Goal: Communication & Community: Answer question/provide support

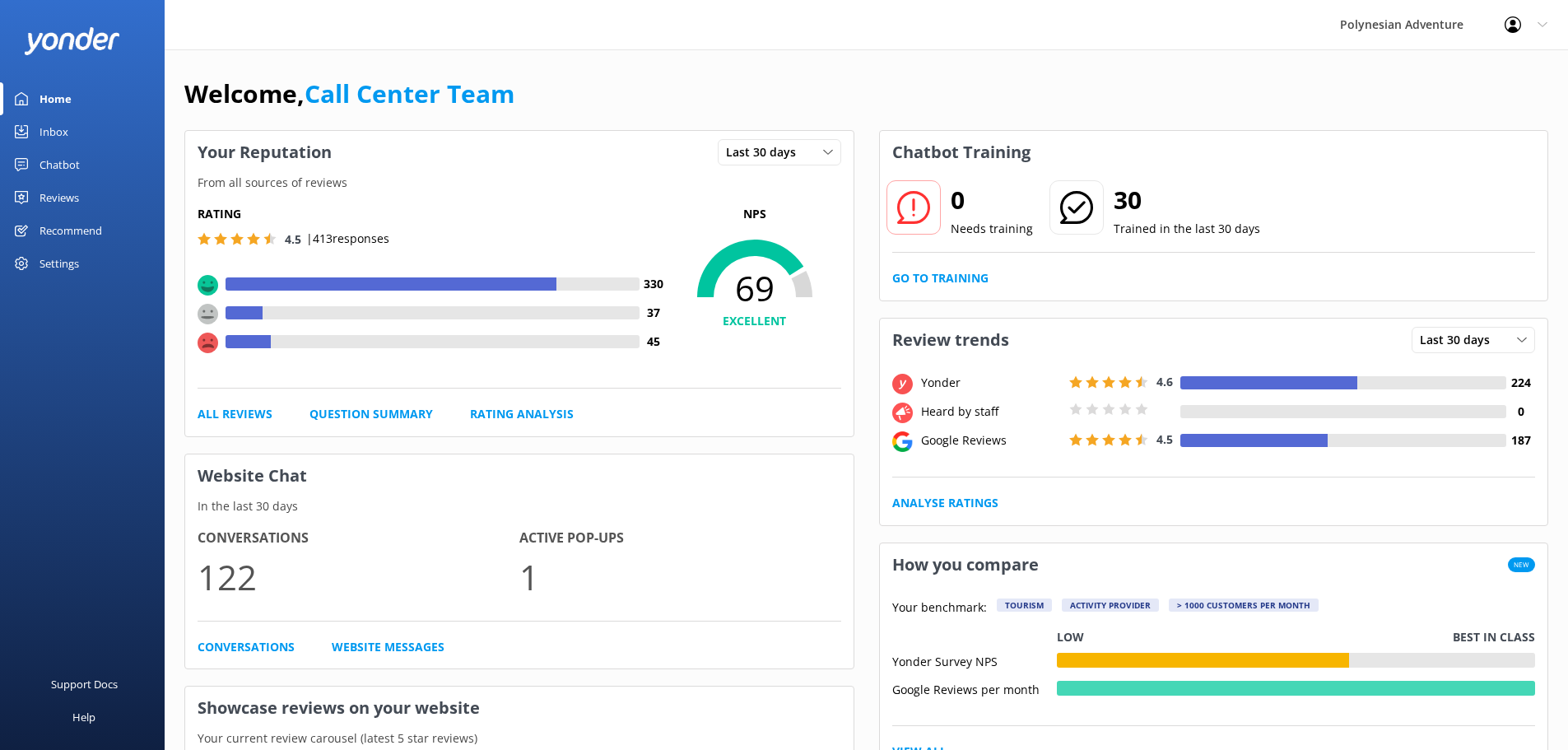
click at [61, 129] on div "Inbox" at bounding box center [54, 131] width 29 height 33
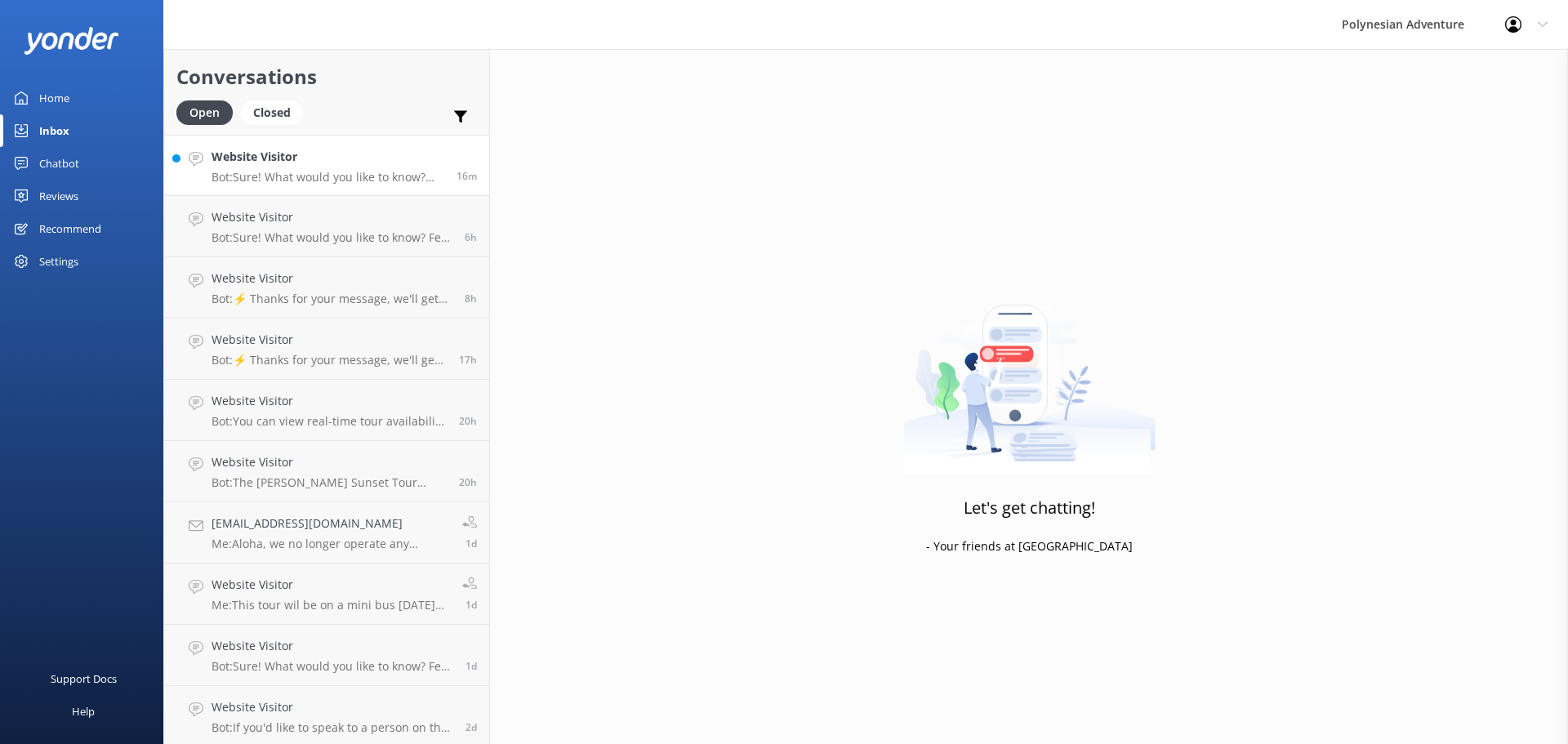
click at [303, 174] on p "Bot: Sure! What would you like to know? Feel free to ask about tour details, av…" at bounding box center [328, 177] width 233 height 15
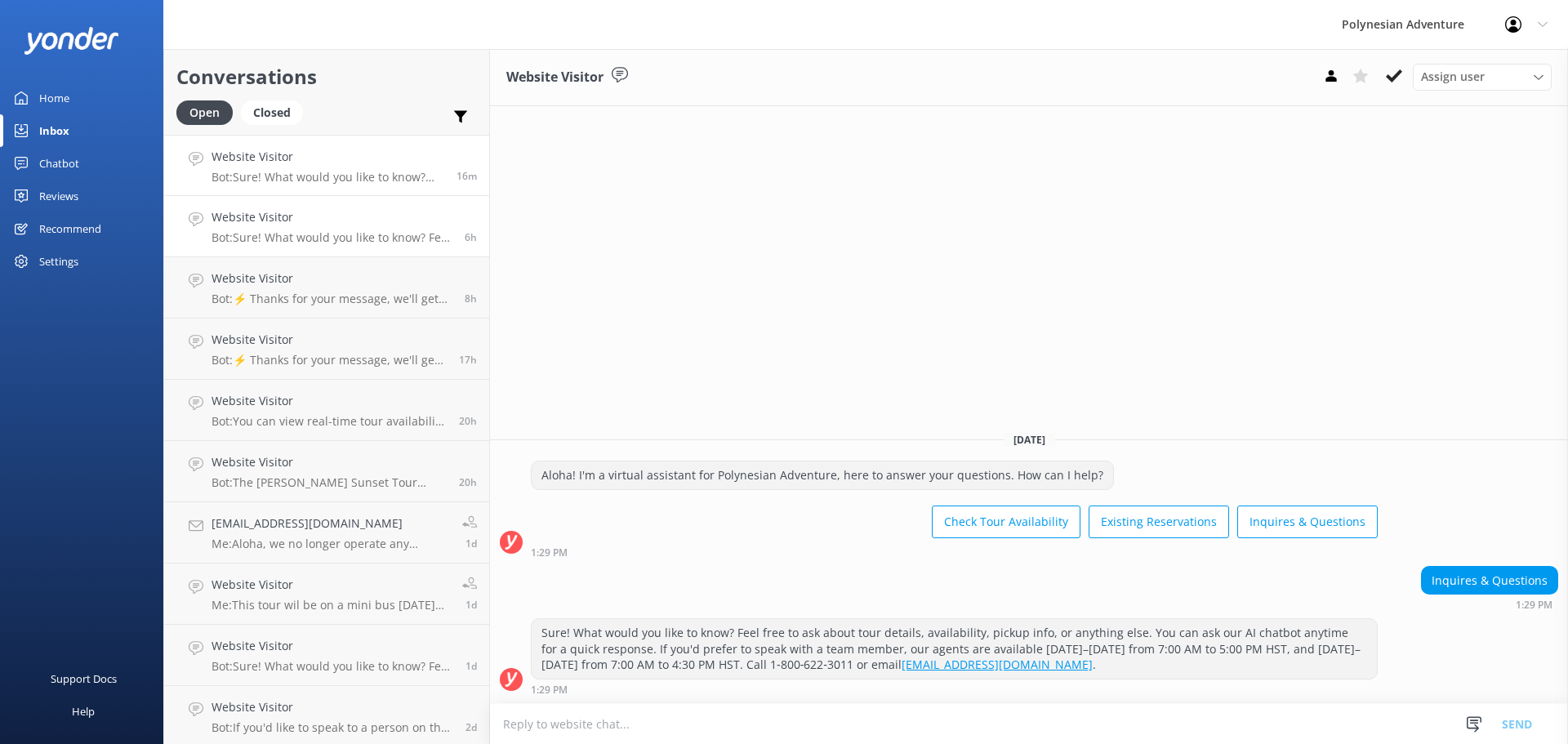
click at [285, 228] on div "Website Visitor Bot: Sure! What would you like to know? Feel free to ask about …" at bounding box center [332, 226] width 241 height 36
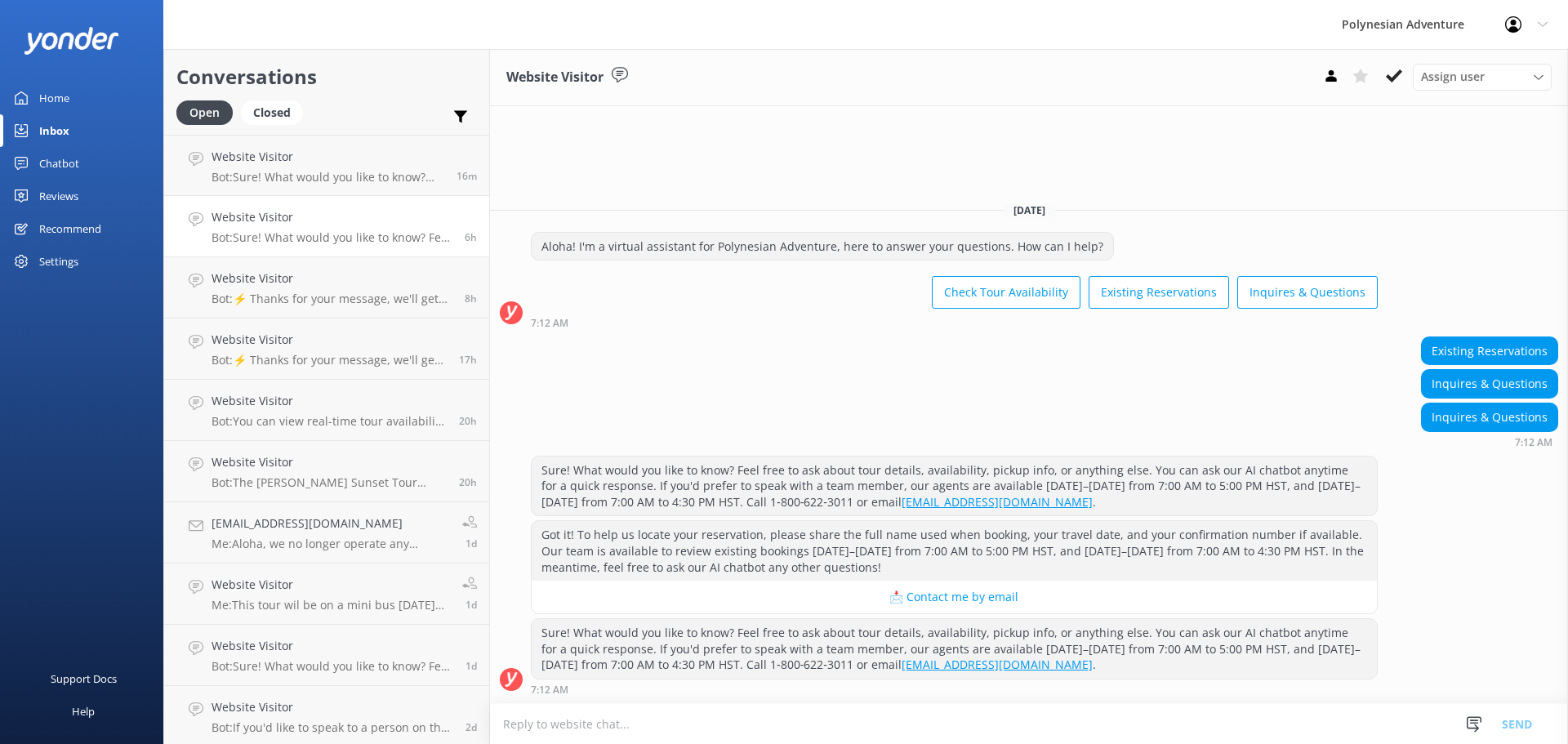
click at [81, 166] on link "Chatbot" at bounding box center [82, 163] width 164 height 33
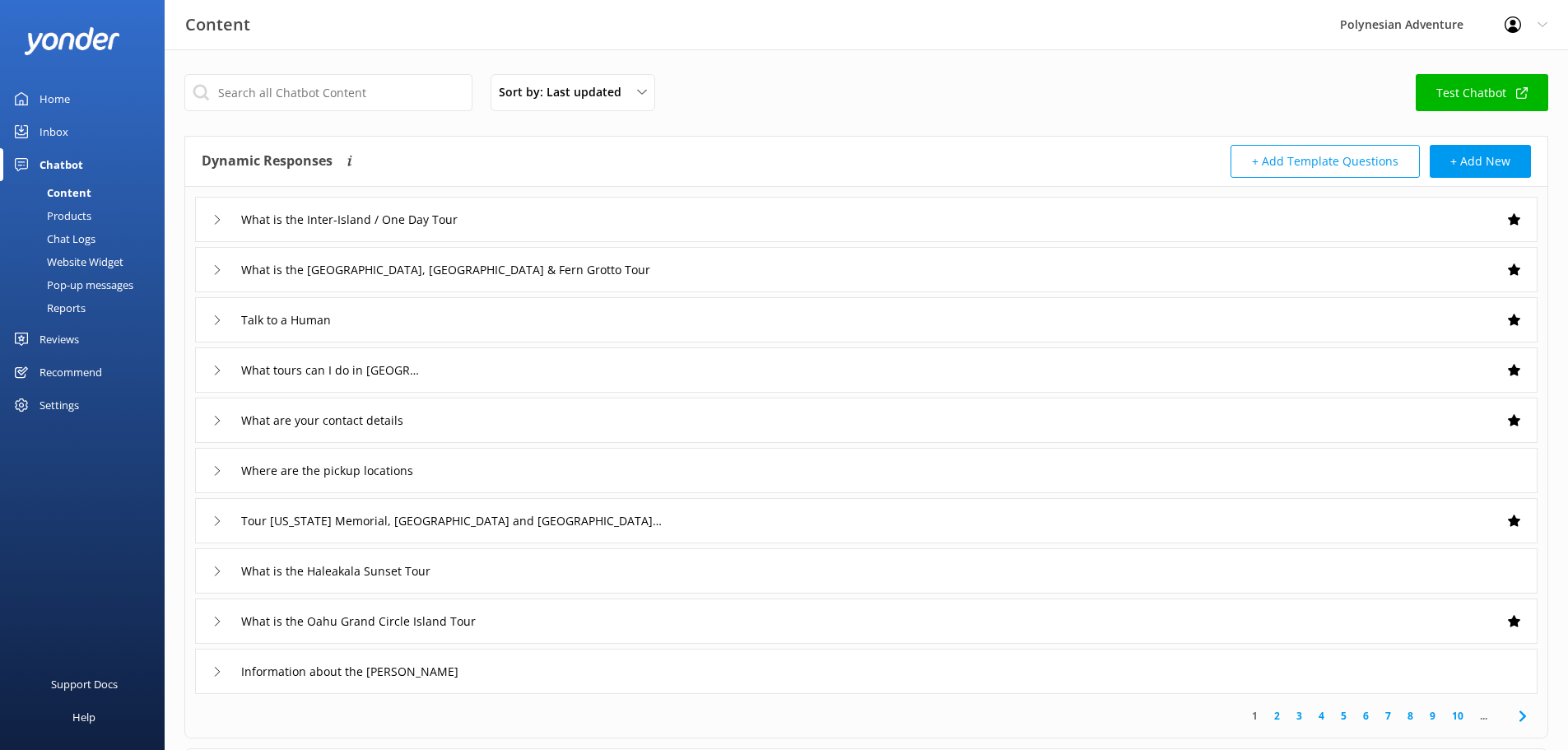
click at [59, 163] on div "Chatbot" at bounding box center [61, 164] width 44 height 33
click at [67, 166] on div "Chatbot" at bounding box center [61, 164] width 44 height 33
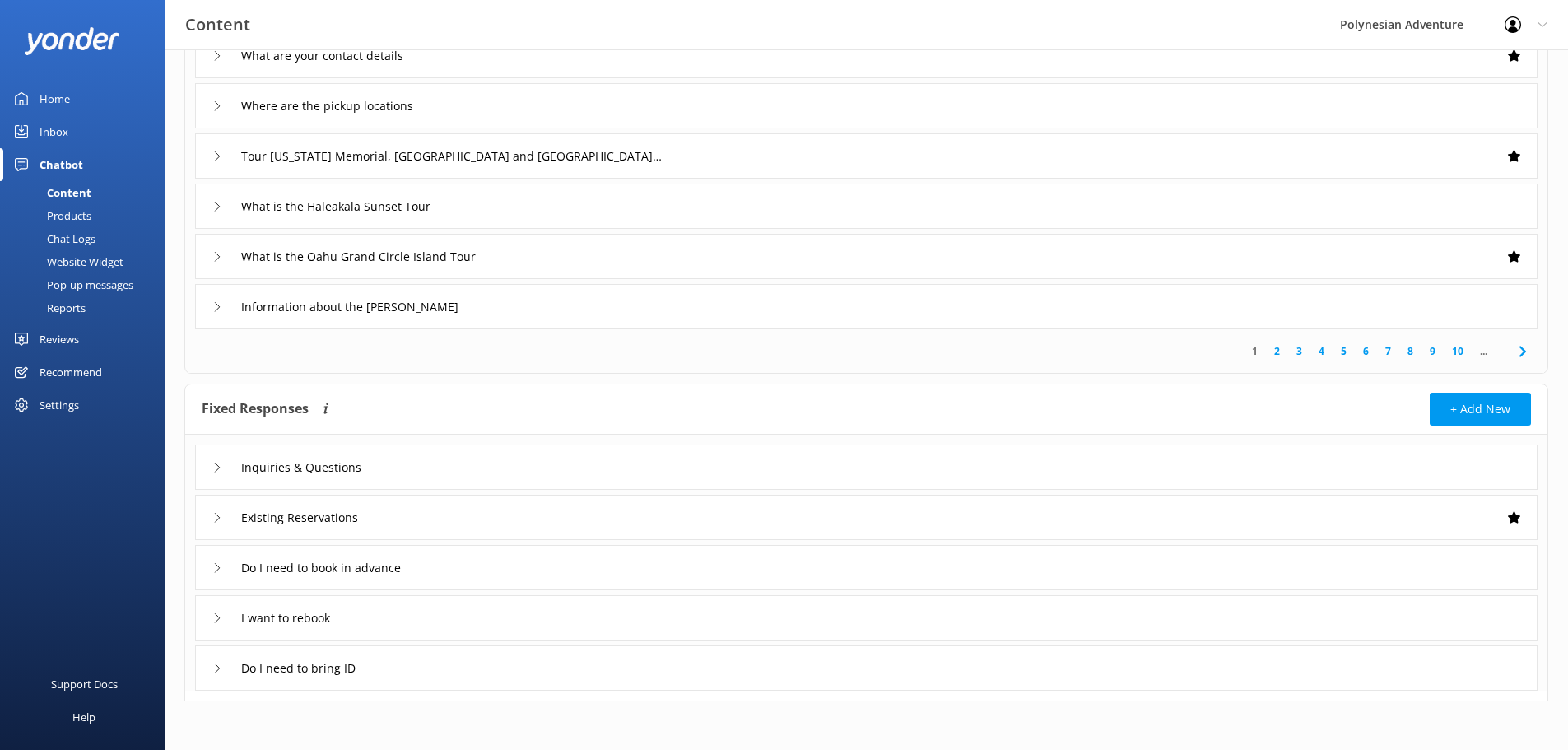
scroll to position [365, 0]
click at [46, 127] on div "Inbox" at bounding box center [54, 131] width 29 height 33
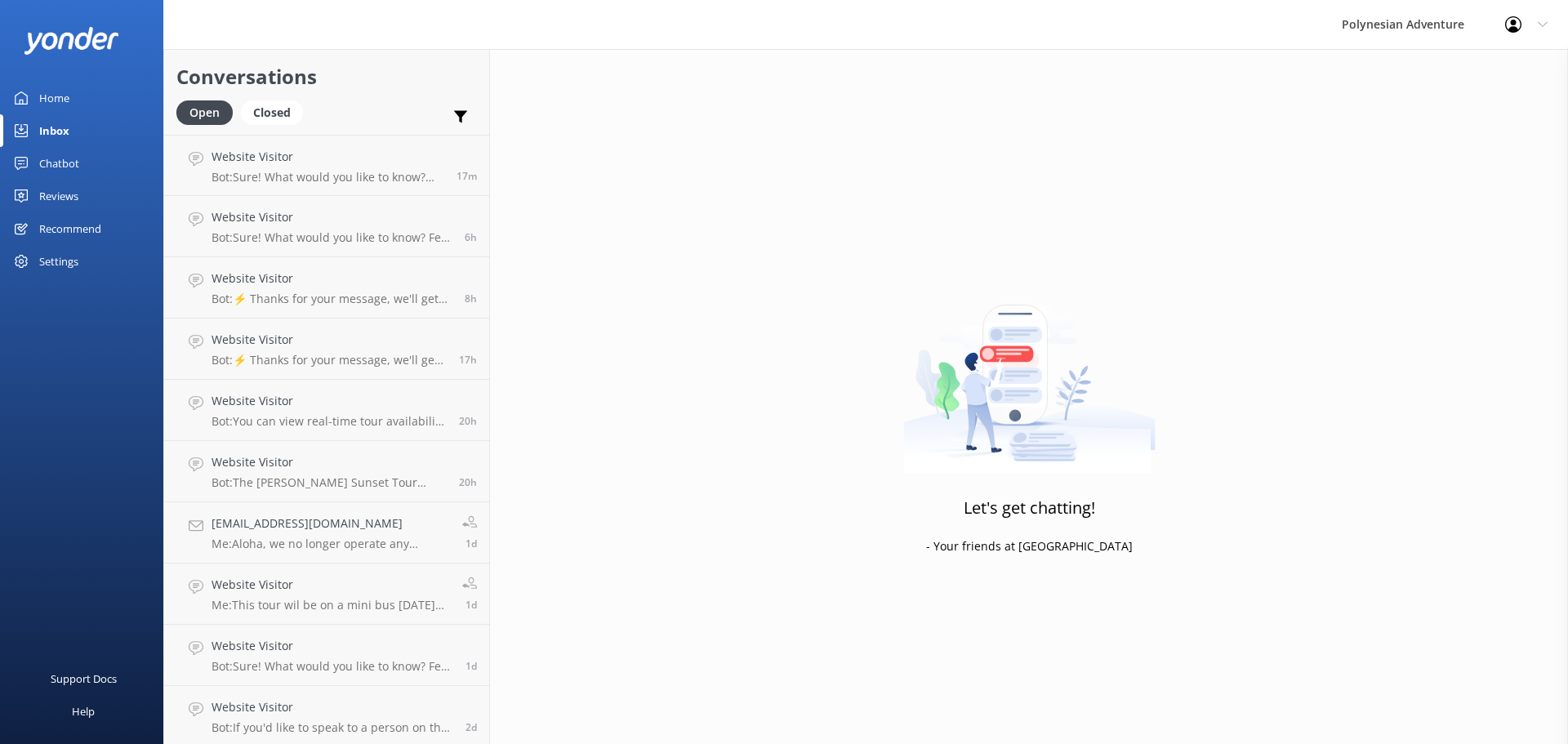
click at [53, 167] on div "Chatbot" at bounding box center [59, 163] width 40 height 33
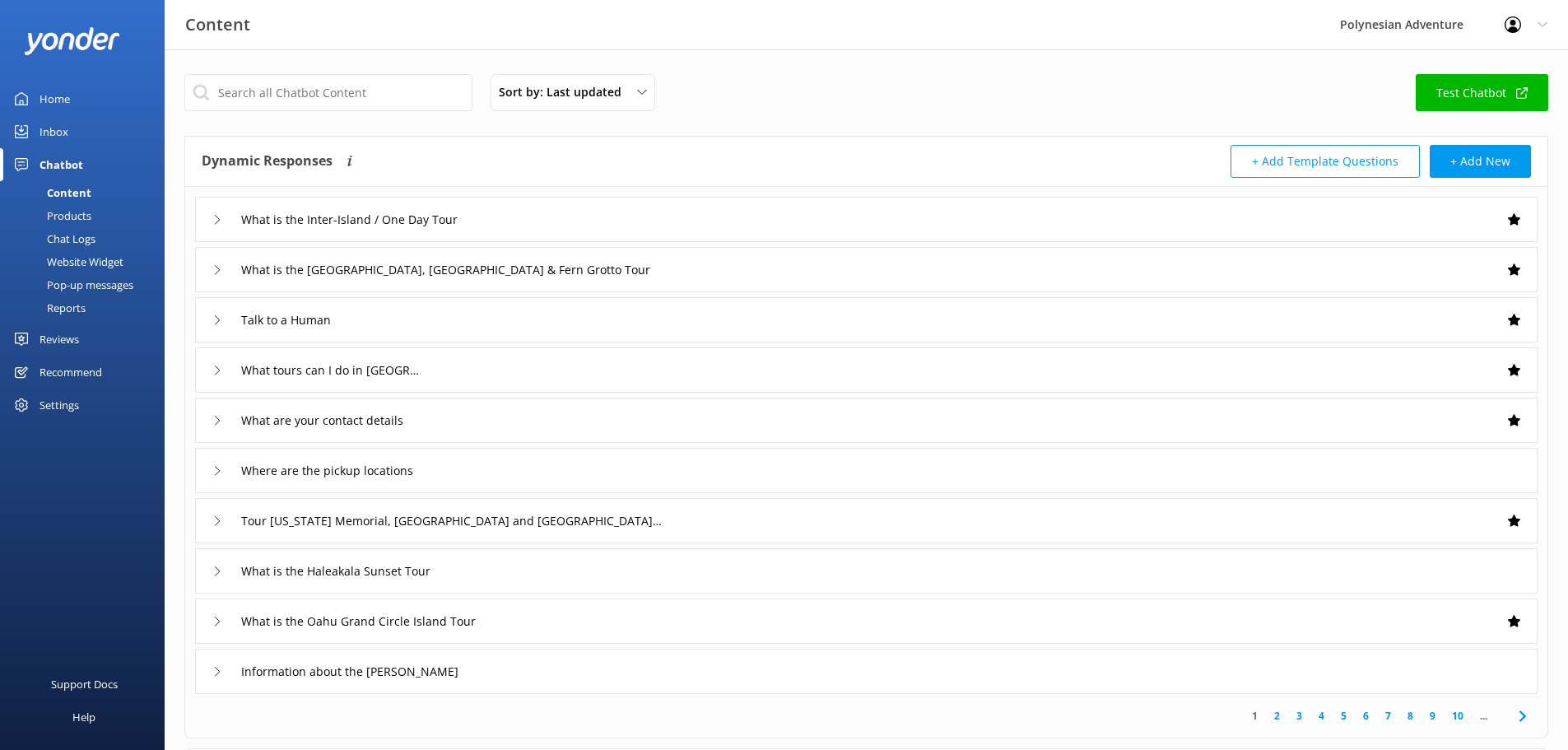
click at [47, 97] on div "Home" at bounding box center [55, 99] width 30 height 33
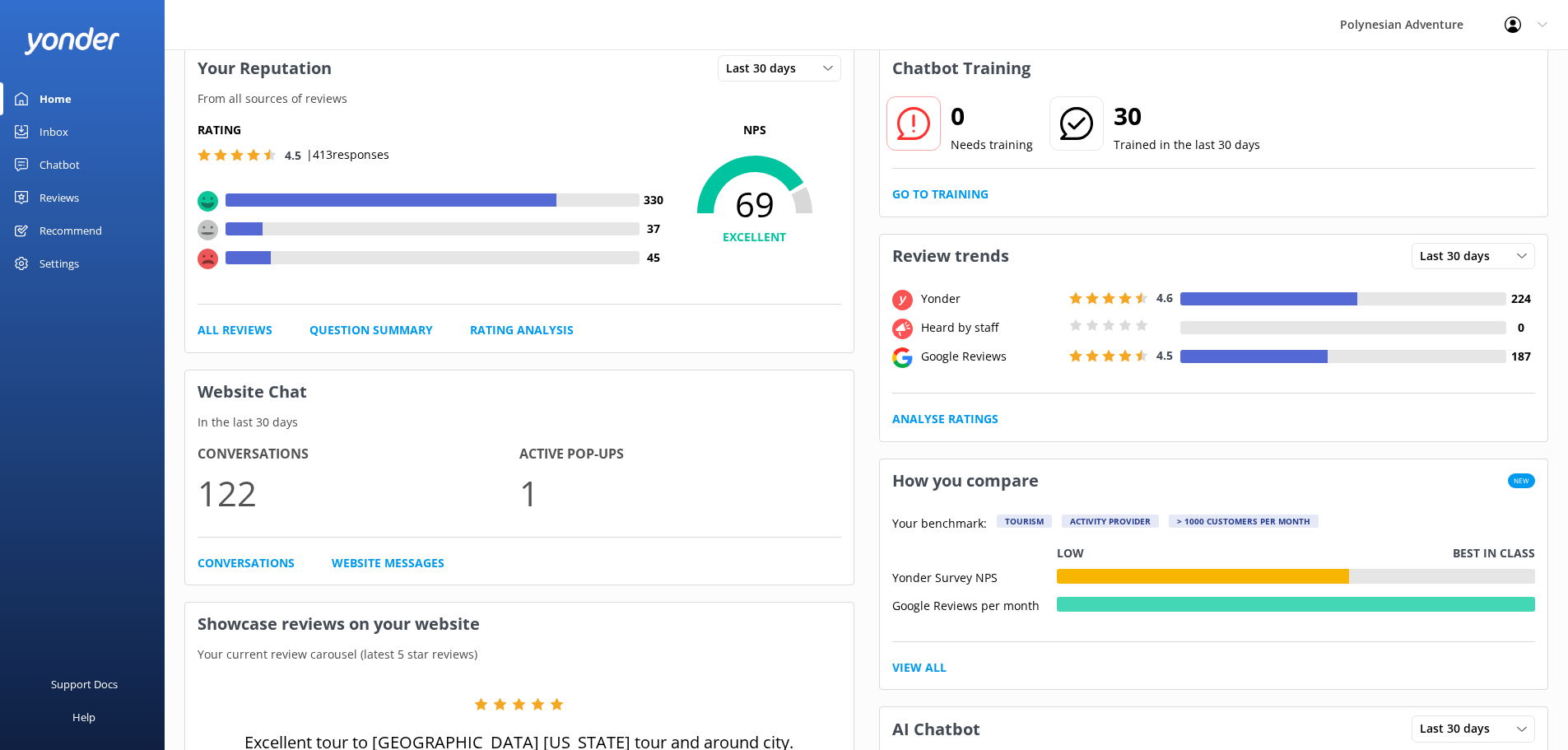
scroll to position [165, 0]
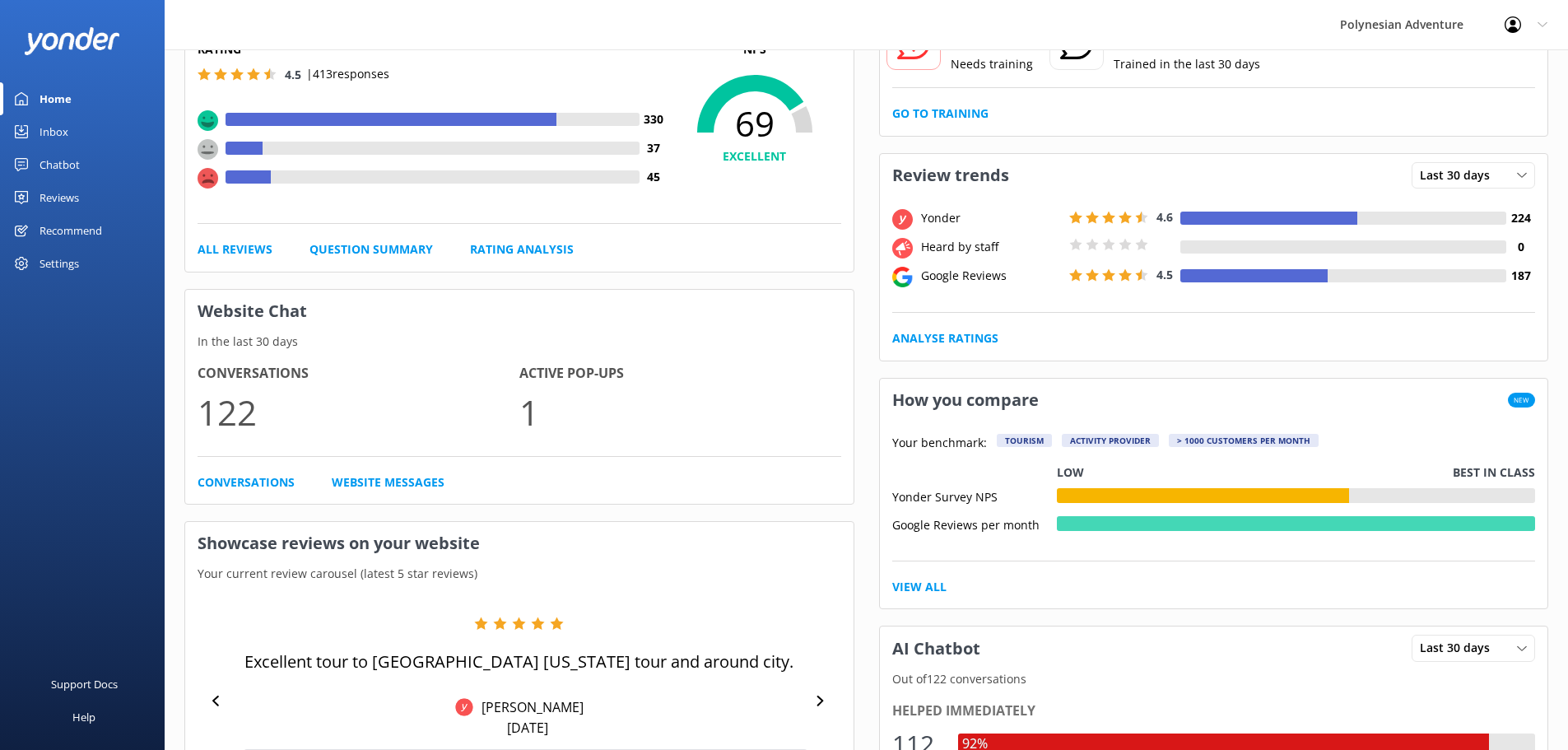
click at [594, 363] on h4 "Active Pop-ups" at bounding box center [680, 374] width 322 height 22
click at [261, 489] on link "Conversations" at bounding box center [246, 483] width 97 height 18
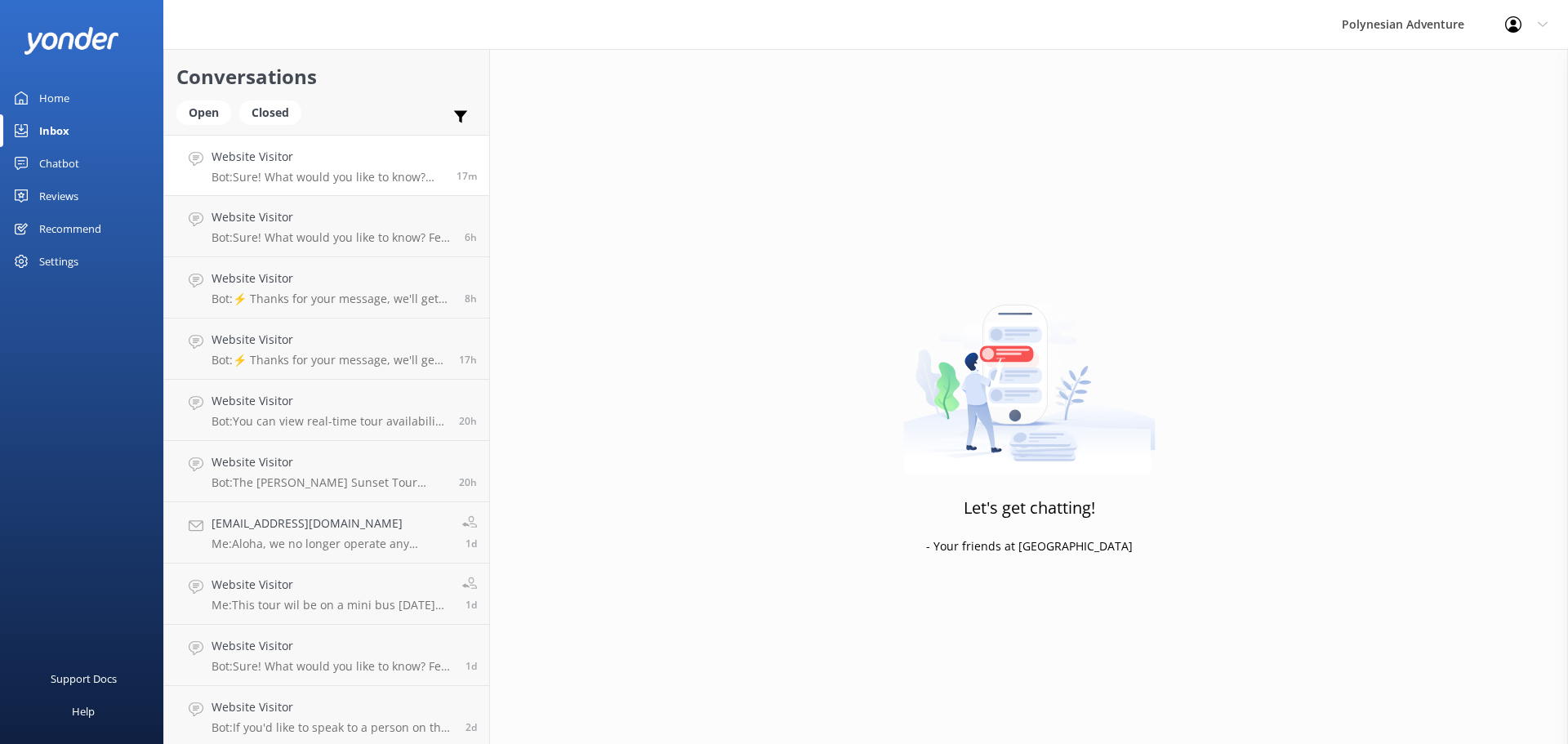
click at [341, 183] on p "Bot: Sure! What would you like to know? Feel free to ask about tour details, av…" at bounding box center [328, 177] width 233 height 15
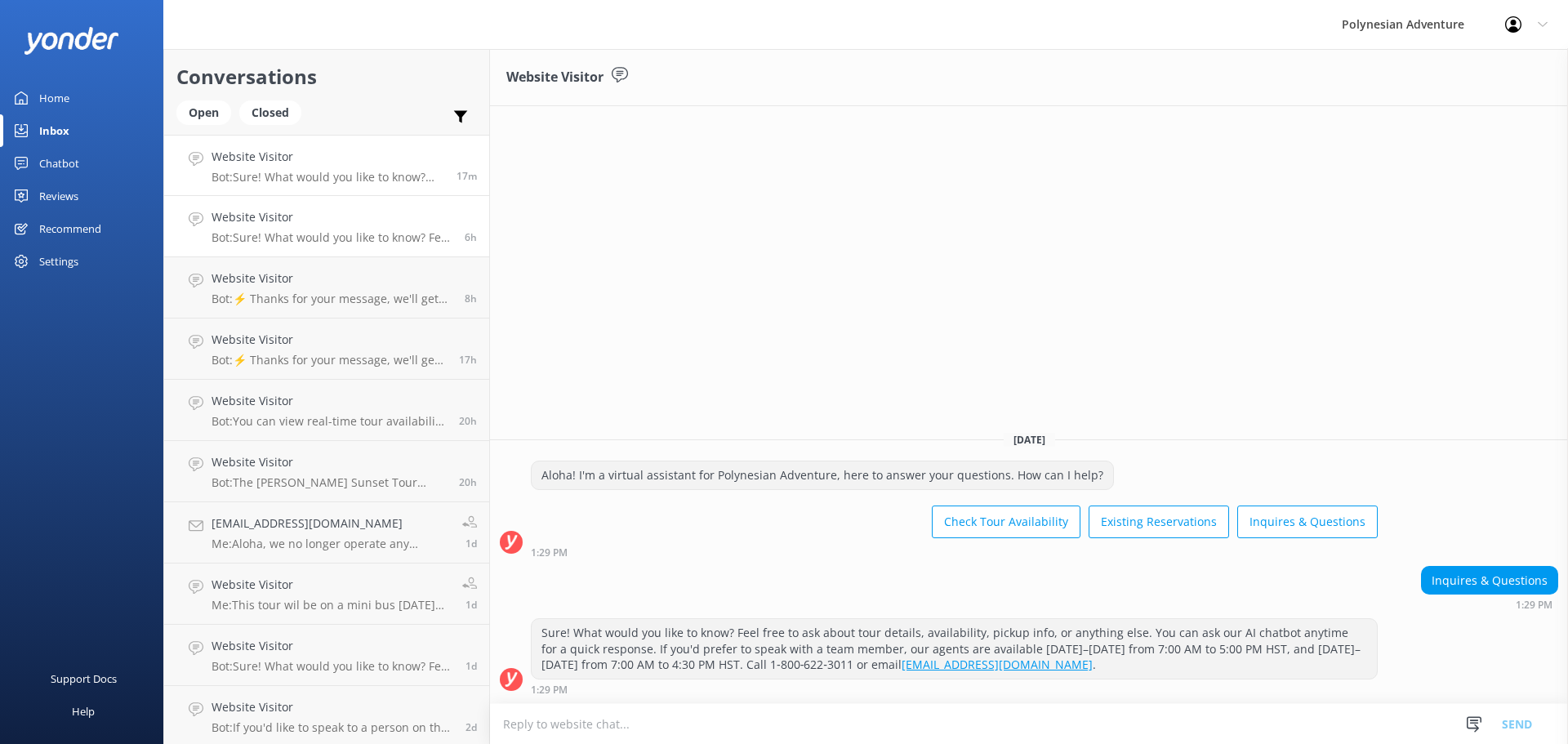
click at [293, 226] on h4 "Website Visitor" at bounding box center [332, 217] width 241 height 18
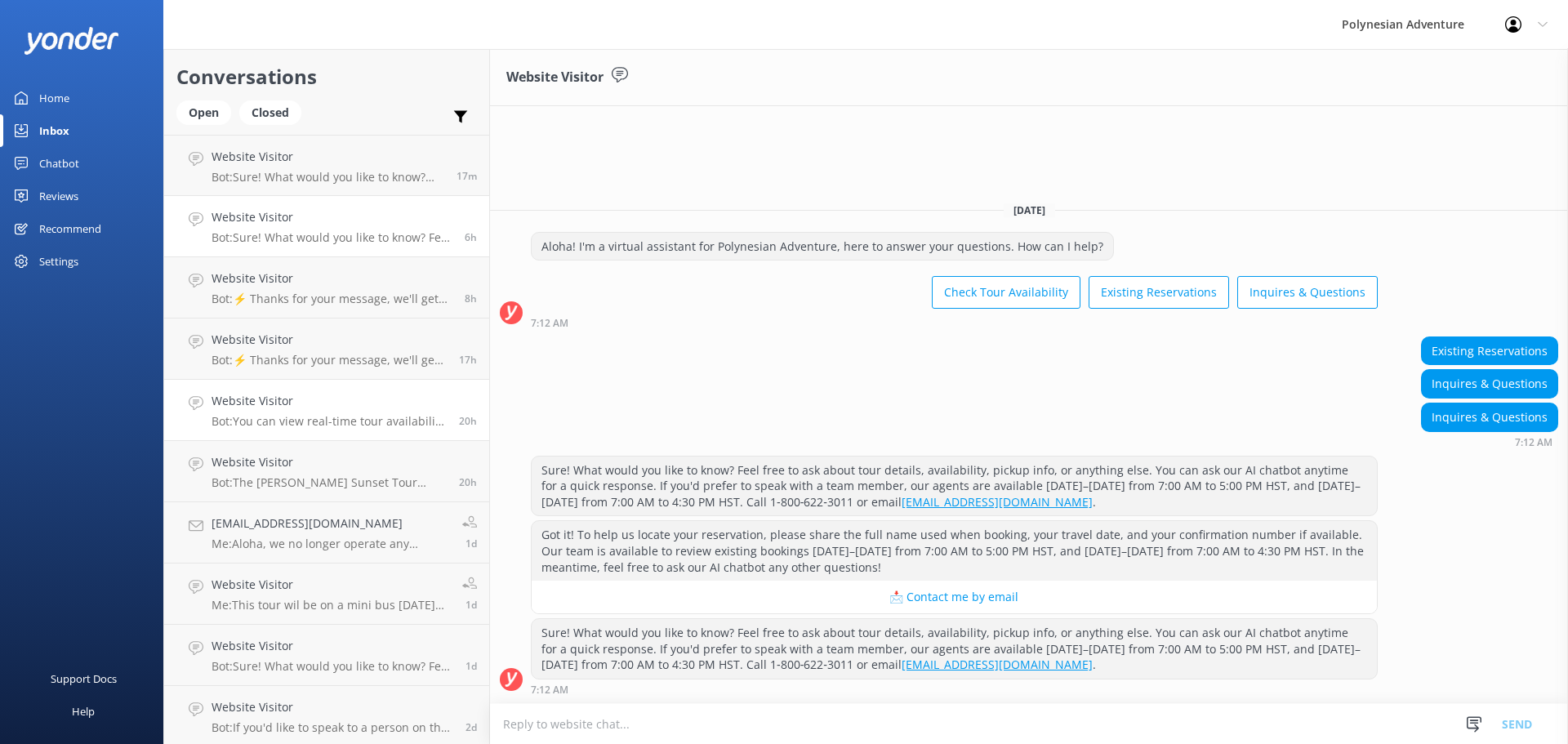
click at [263, 415] on p "Bot: You can view real-time tour availability and book your Polynesian Adventur…" at bounding box center [329, 421] width 235 height 15
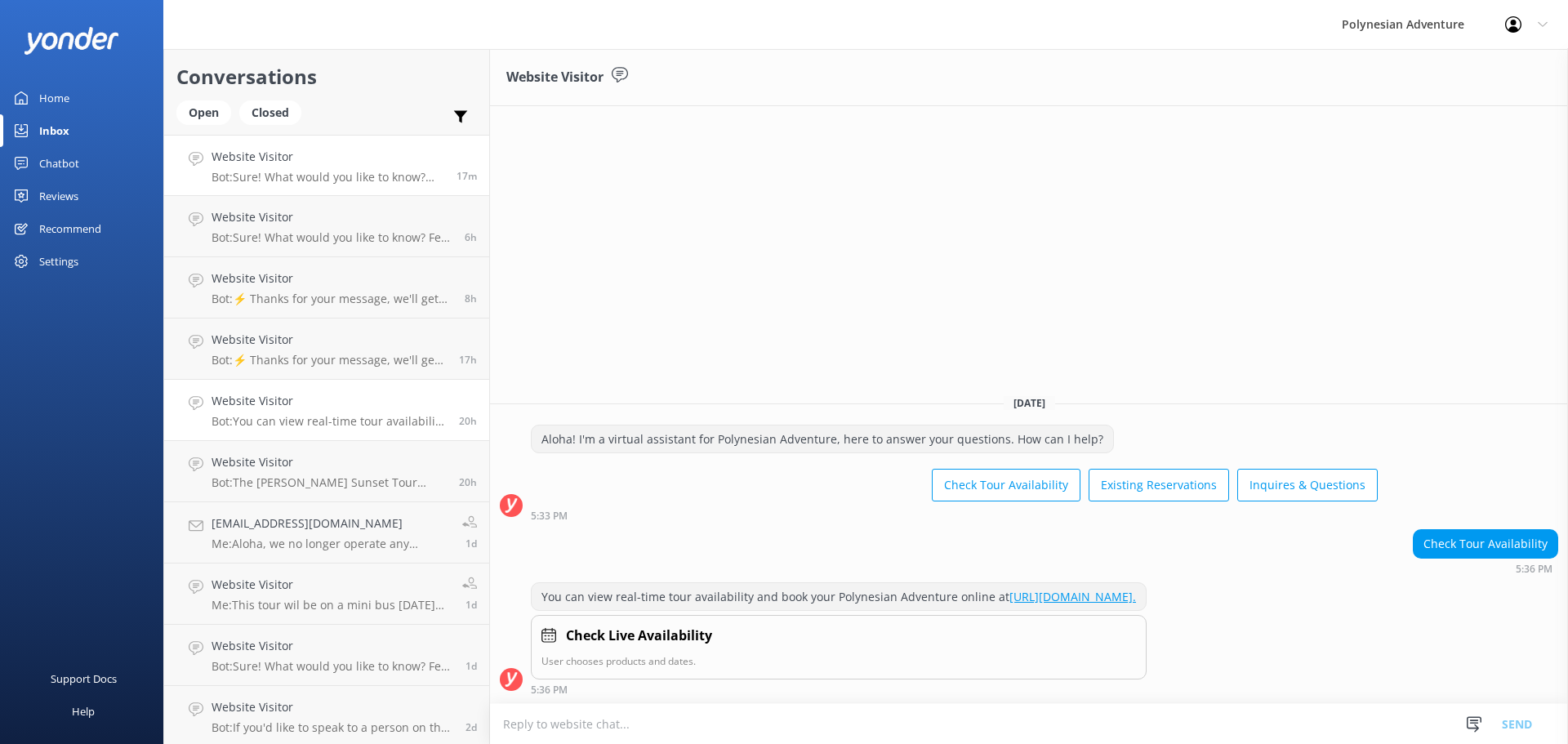
click at [318, 150] on h4 "Website Visitor" at bounding box center [328, 157] width 233 height 18
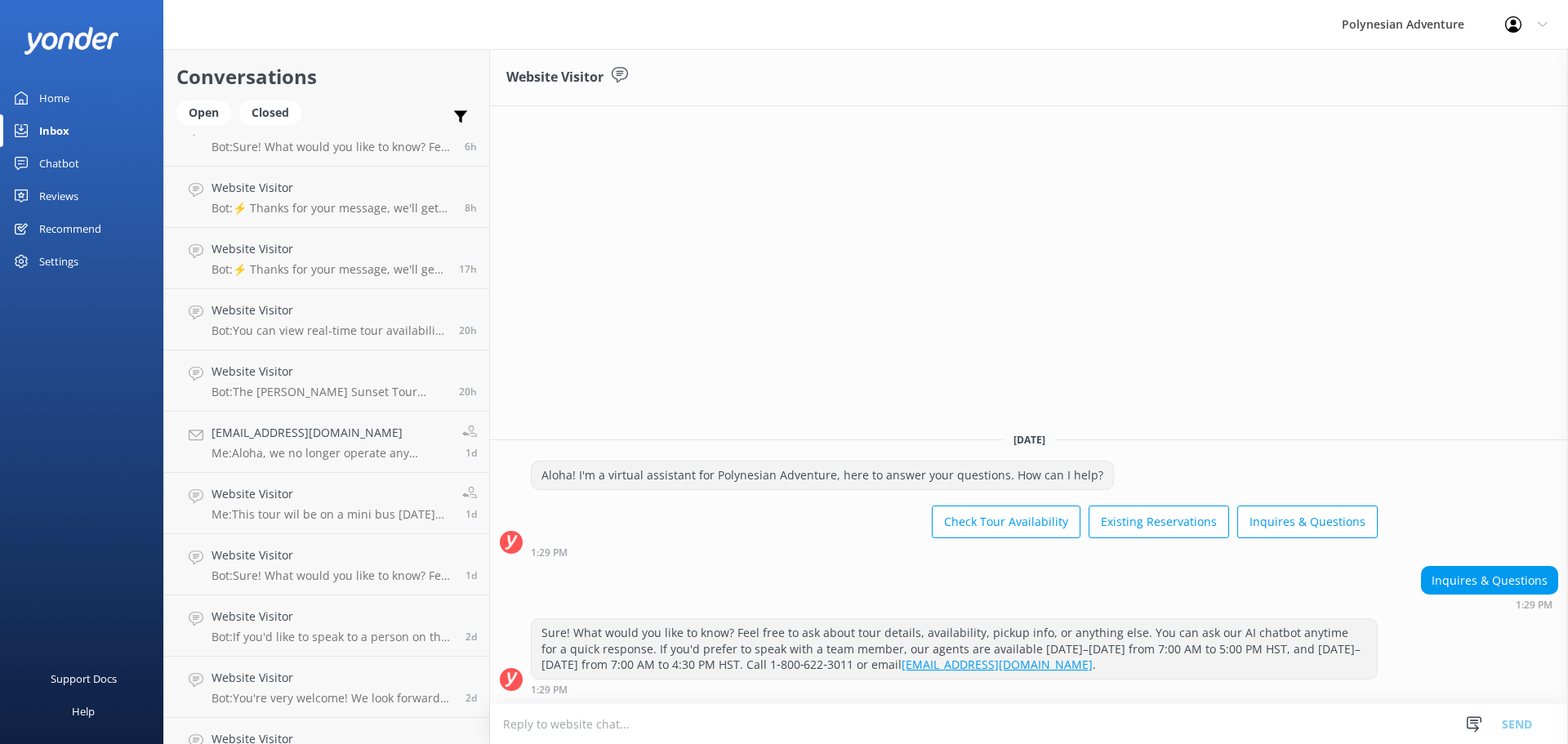
scroll to position [245, 0]
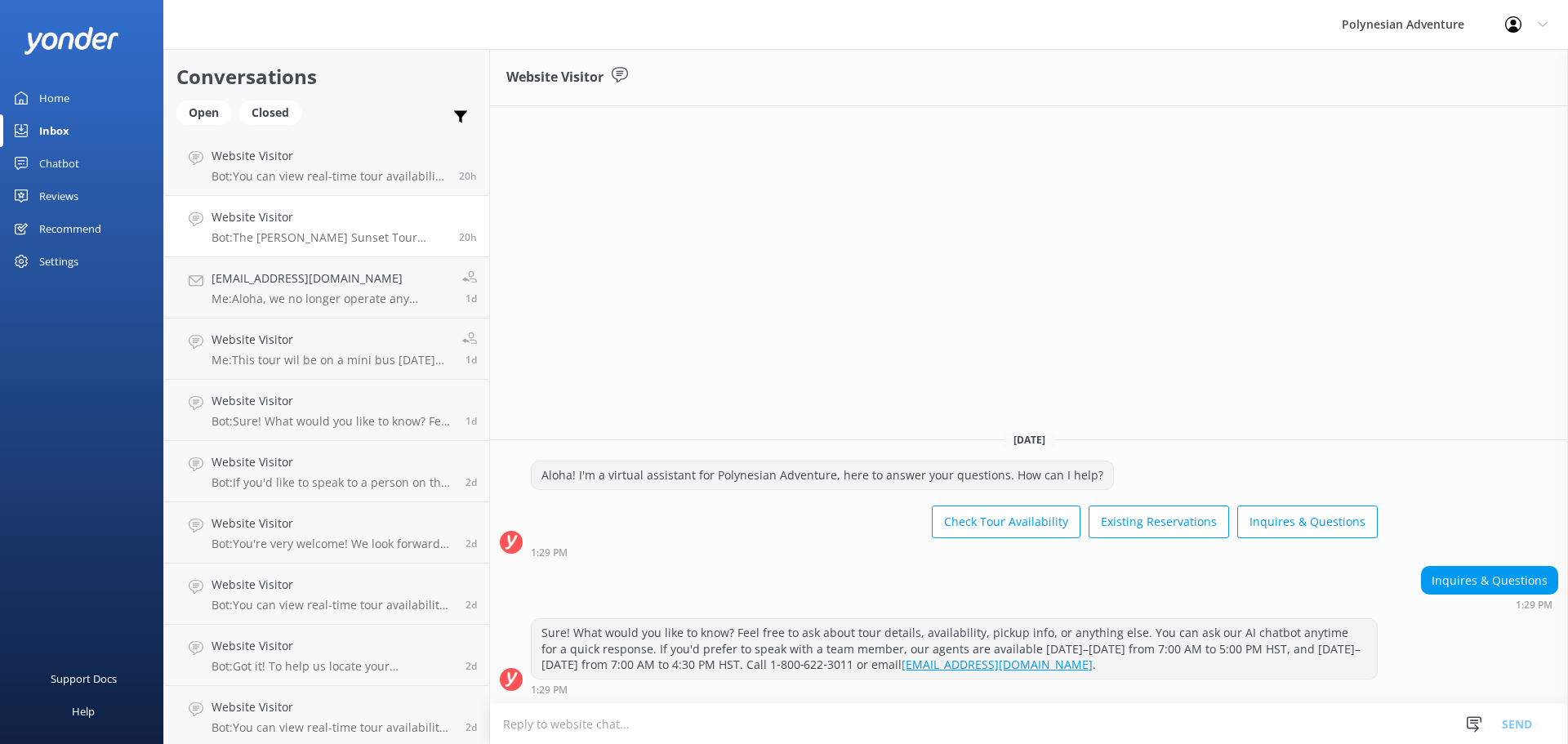
click at [254, 230] on div "Website Visitor Bot: The Maui Haleakala Sunset Tour includes round-trip transpo…" at bounding box center [329, 226] width 235 height 36
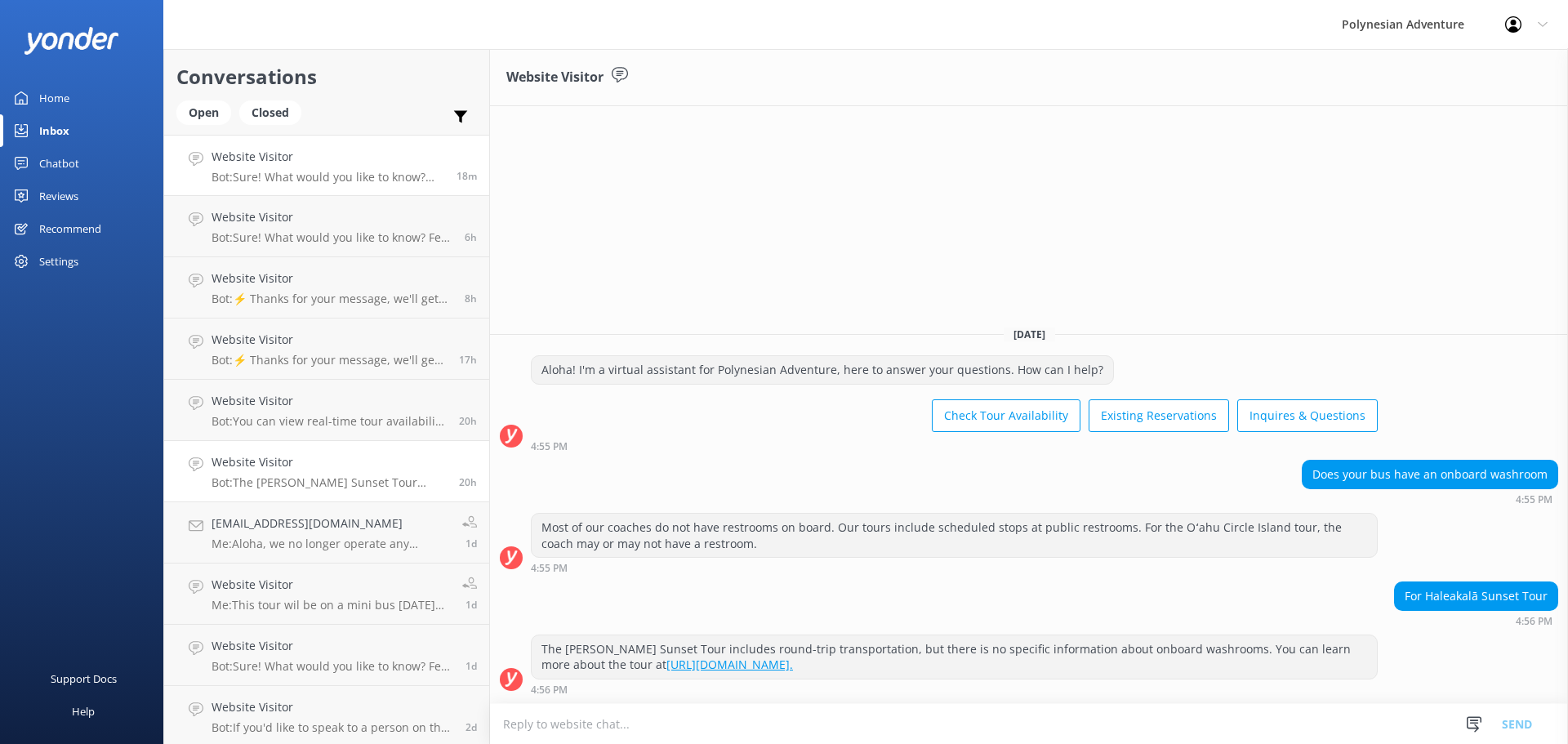
click at [317, 156] on h4 "Website Visitor" at bounding box center [328, 157] width 233 height 18
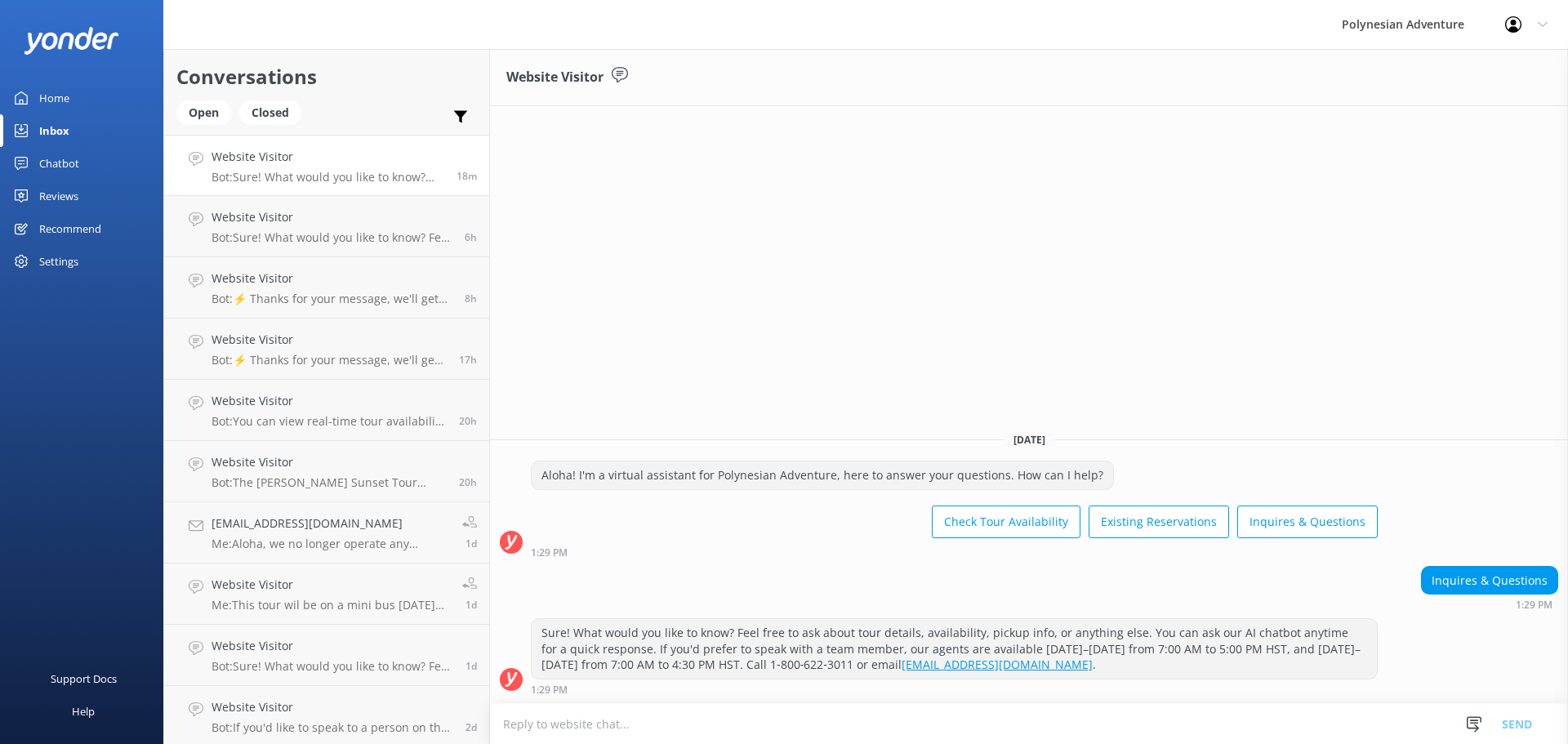
click at [521, 714] on textarea at bounding box center [1029, 724] width 1078 height 40
click at [1477, 725] on icon at bounding box center [1474, 724] width 16 height 16
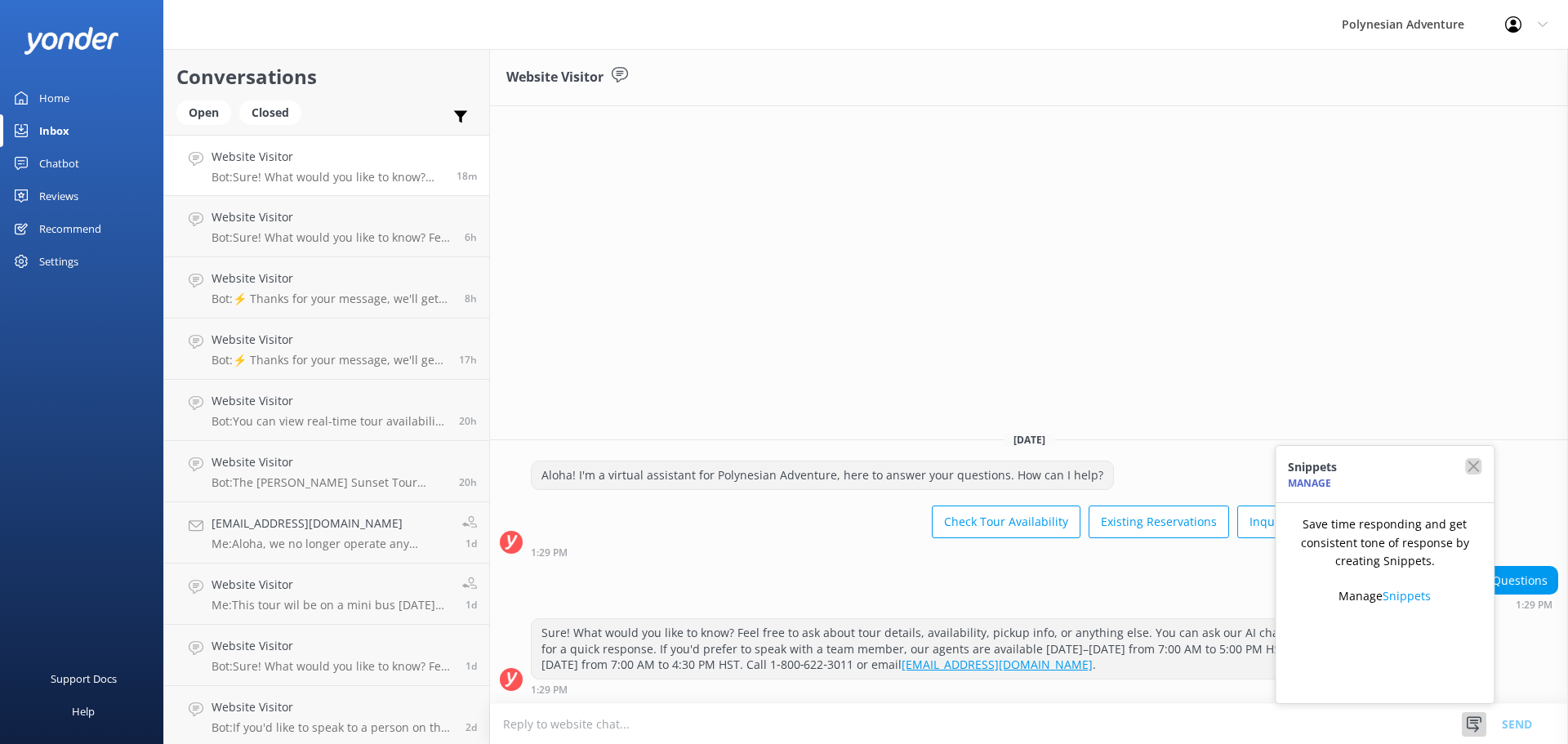
click at [1474, 465] on icon "button" at bounding box center [1473, 466] width 16 height 16
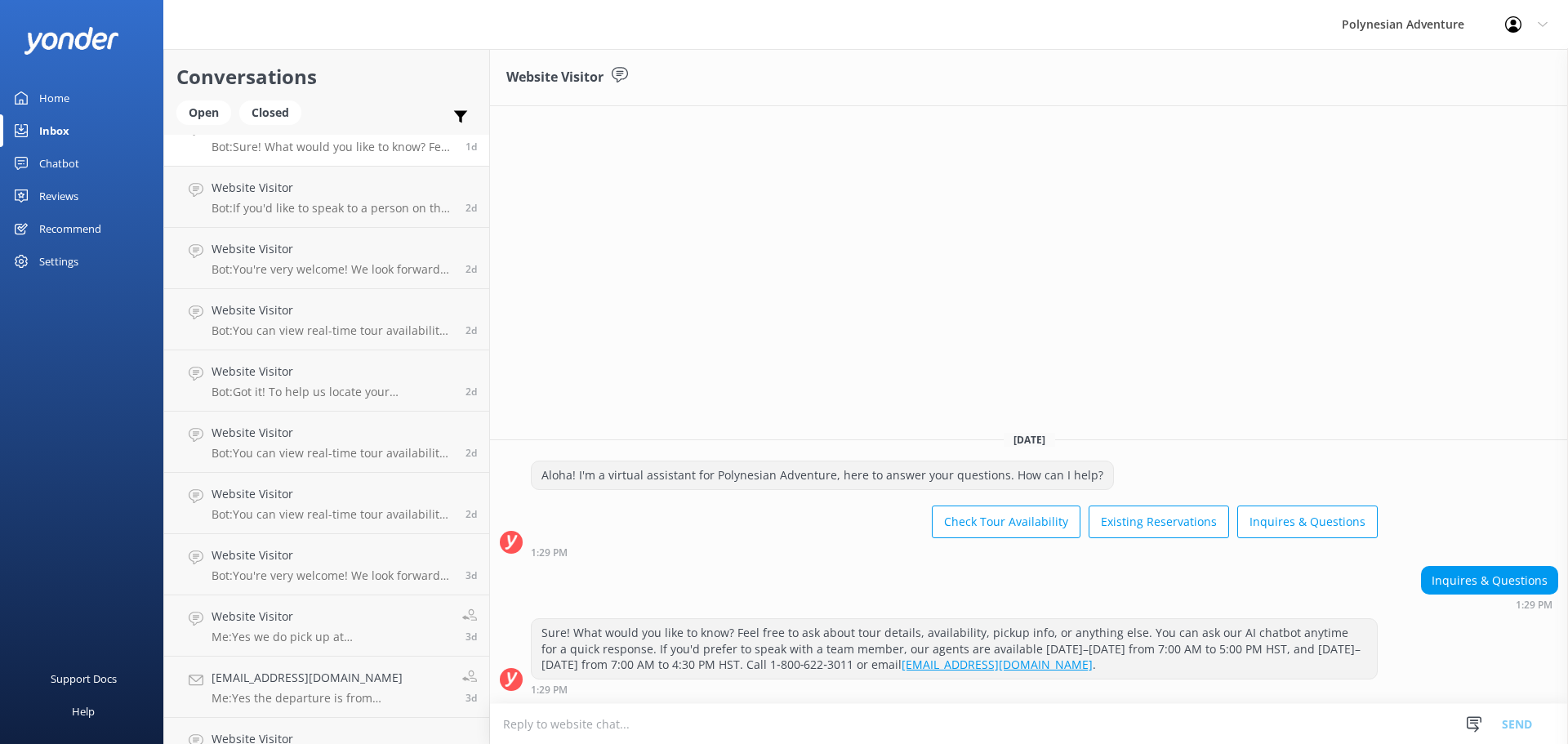
scroll to position [681, 0]
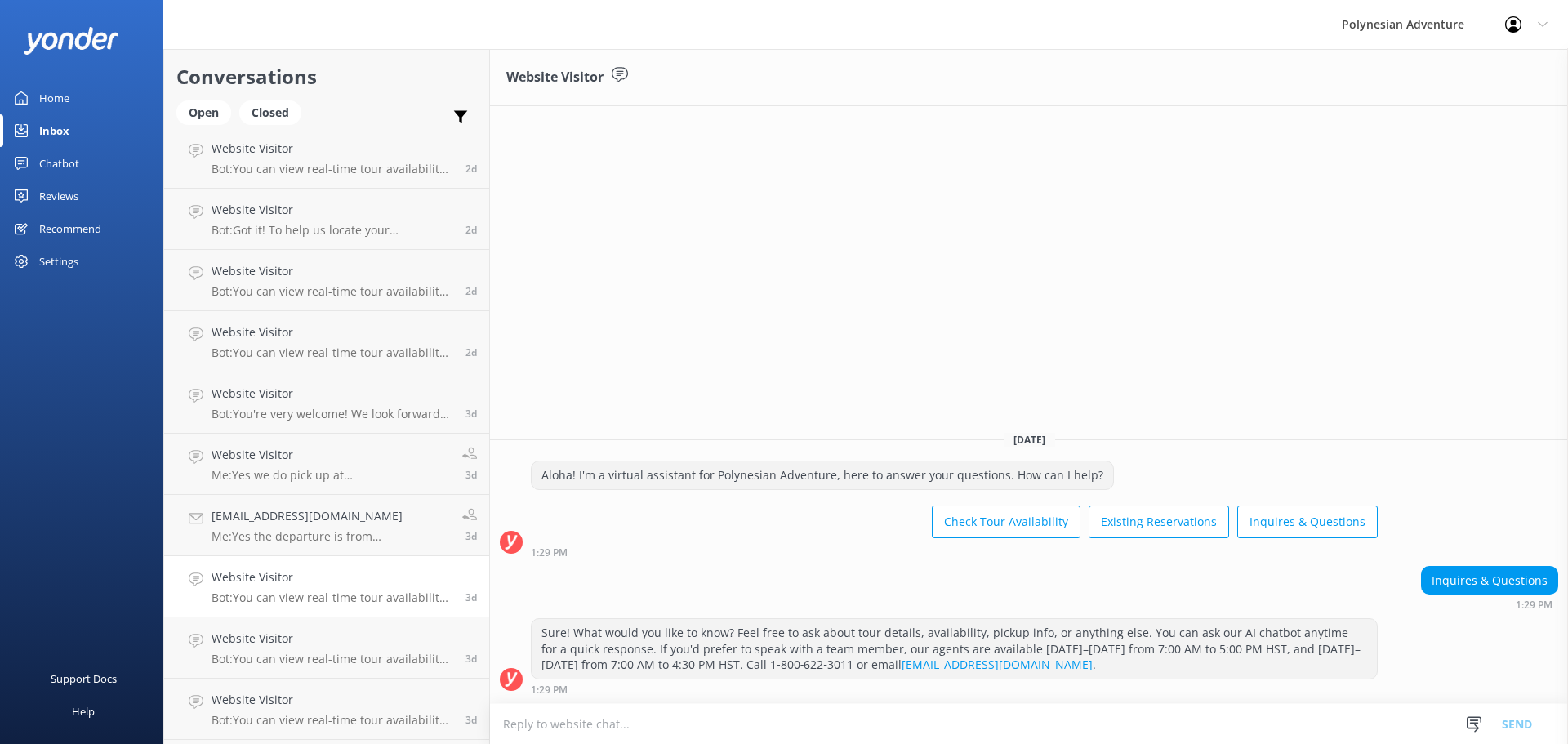
click at [301, 602] on p "Bot: You can view real-time tour availability and book your Polynesian Adventur…" at bounding box center [333, 598] width 242 height 15
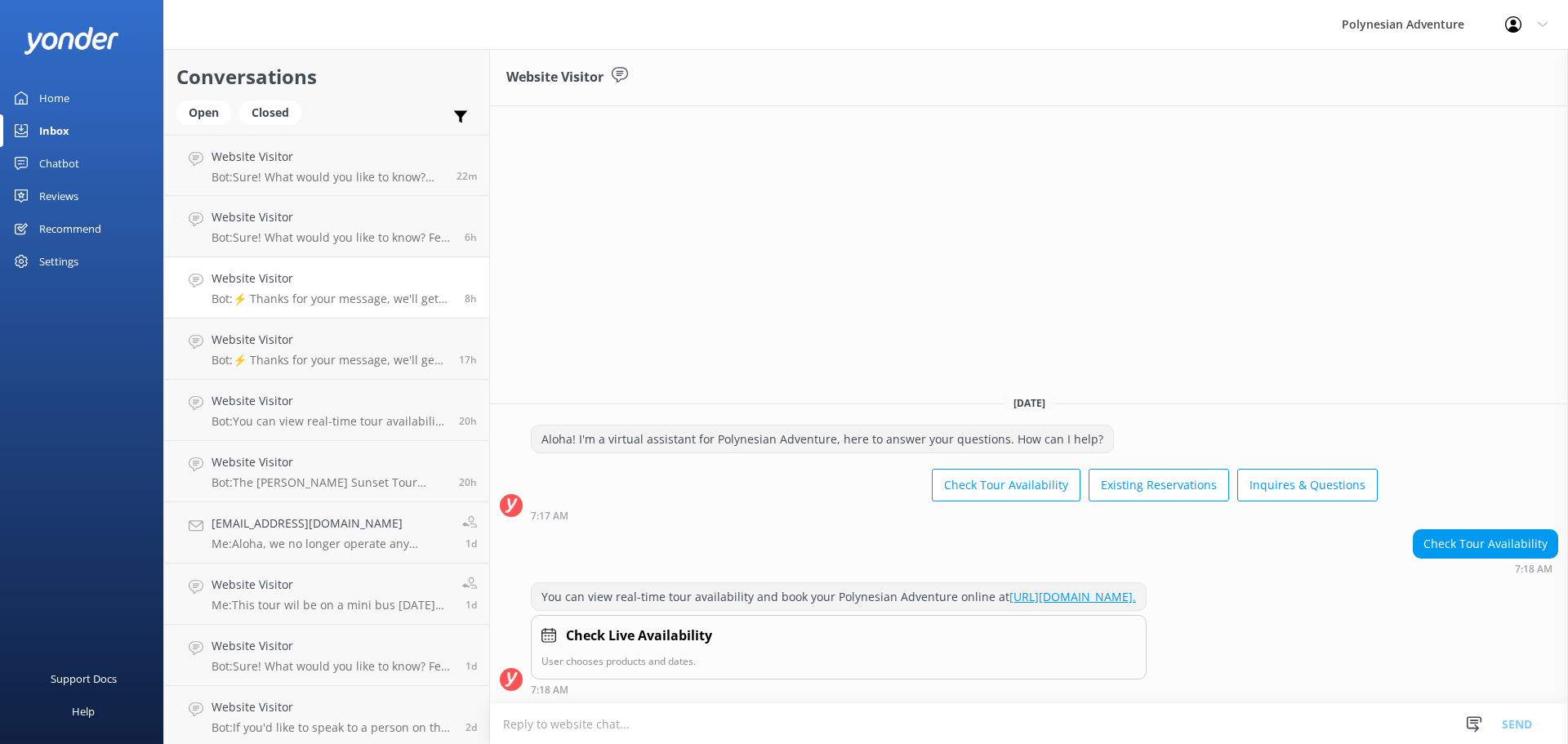
click at [308, 275] on h4 "Website Visitor" at bounding box center [332, 279] width 241 height 18
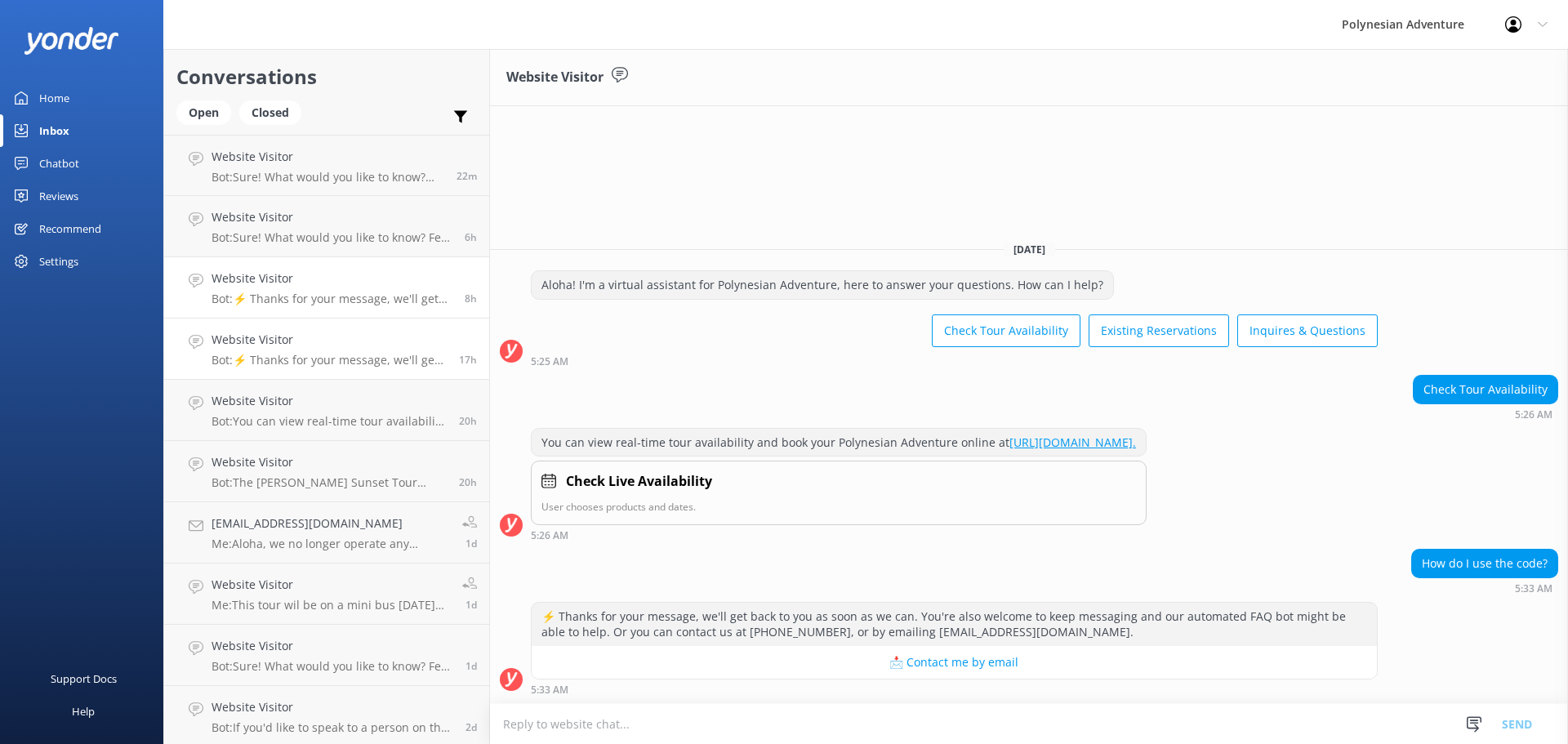
click at [308, 341] on h4 "Website Visitor" at bounding box center [329, 340] width 235 height 18
